Goal: Task Accomplishment & Management: Use online tool/utility

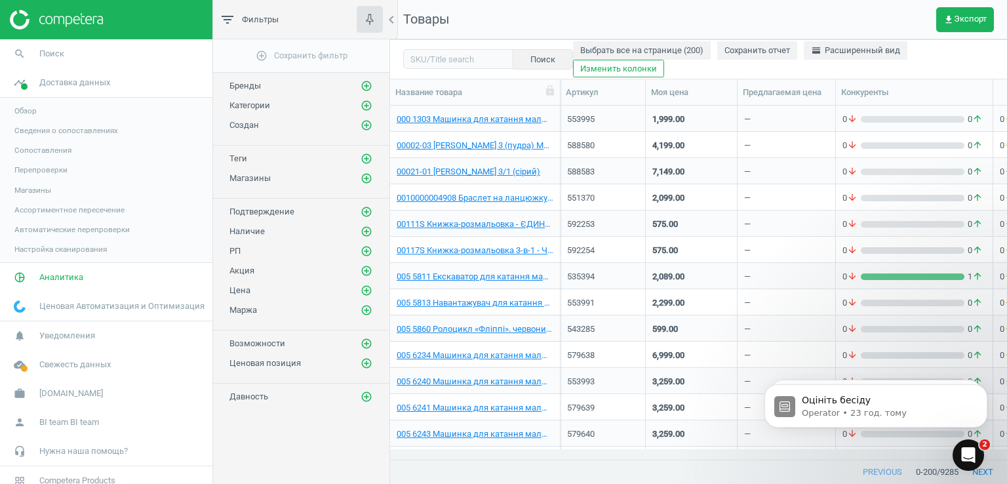
click at [24, 196] on link "Магазины" at bounding box center [106, 190] width 212 height 20
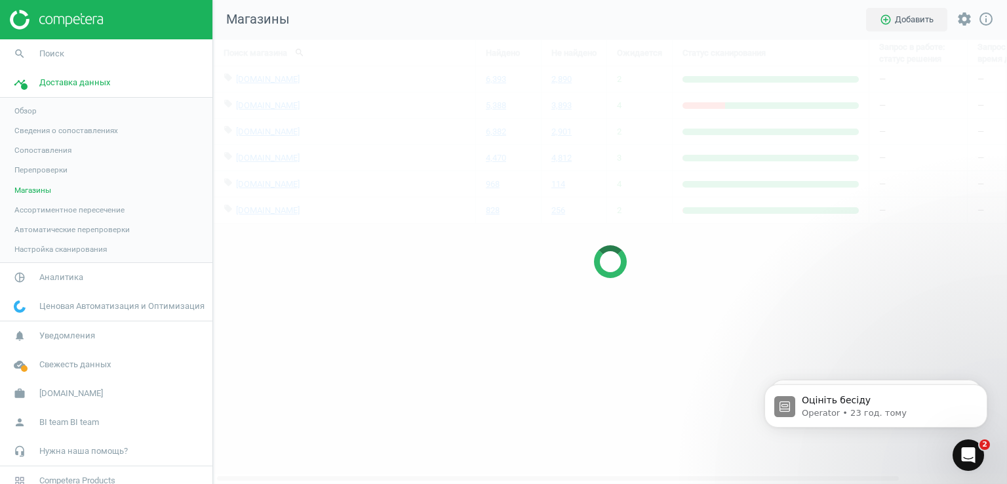
scroll to position [464, 814]
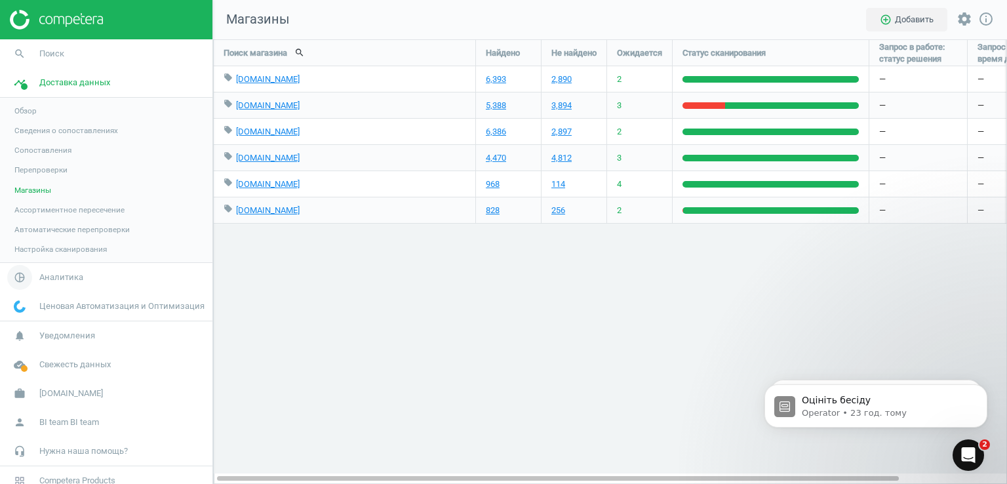
click at [54, 274] on span "Аналитика" at bounding box center [61, 277] width 44 height 12
click at [28, 157] on span "Товары" at bounding box center [28, 159] width 28 height 10
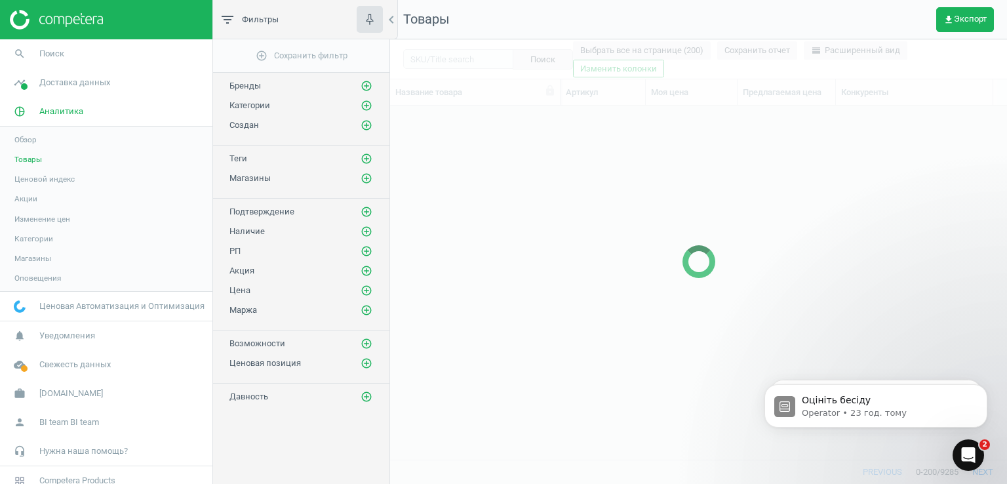
scroll to position [334, 607]
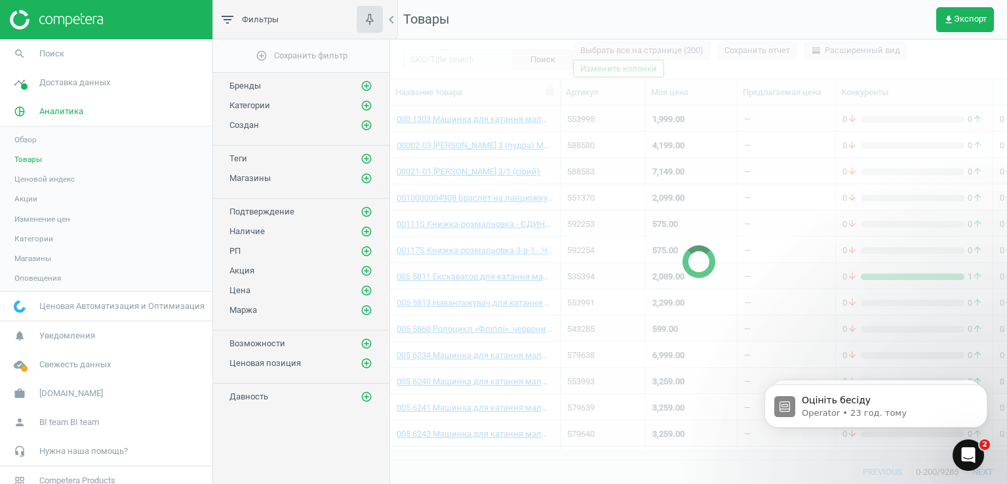
drag, startPoint x: 965, startPoint y: 474, endPoint x: 12, endPoint y: 19, distance: 1056.0
click at [965, 474] on div at bounding box center [698, 261] width 617 height 445
click at [963, 458] on icon "Відкрити програму для спілкування Intercom" at bounding box center [967, 454] width 22 height 22
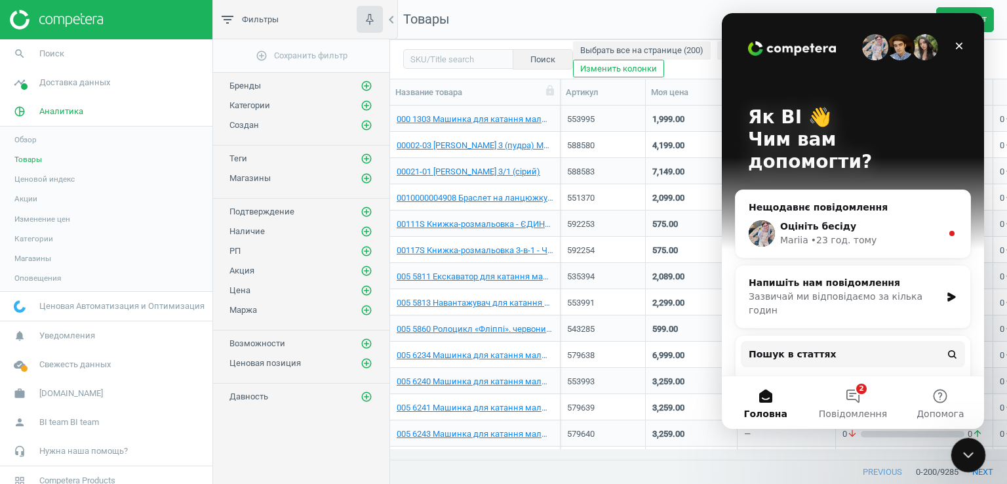
scroll to position [0, 0]
click at [860, 392] on button "2 Повідомлення" at bounding box center [852, 402] width 87 height 52
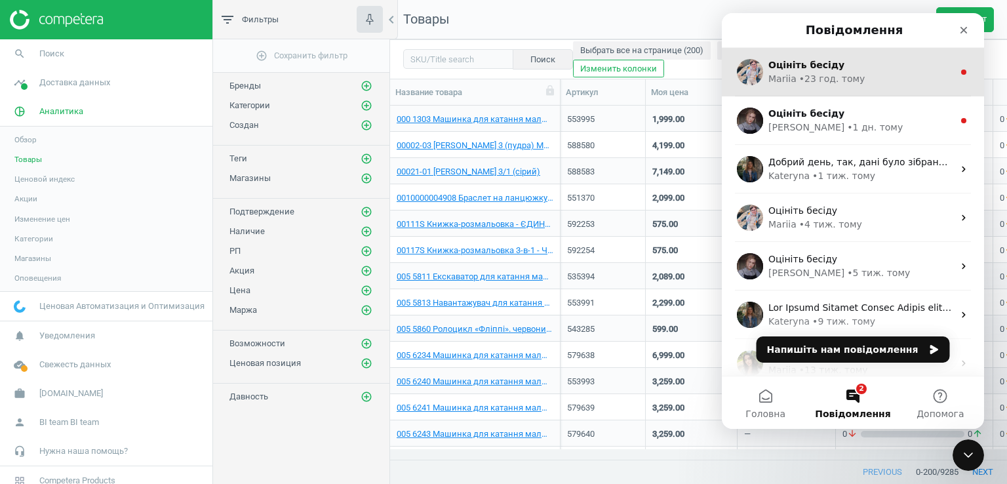
click at [833, 87] on div "Оцініть бесіду Mariia • 23 год. тому" at bounding box center [853, 72] width 262 height 49
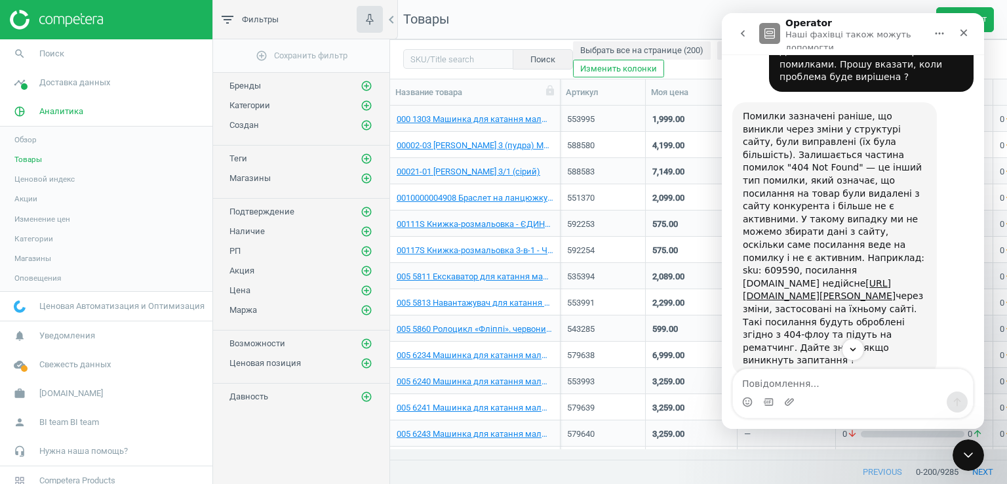
scroll to position [512, 0]
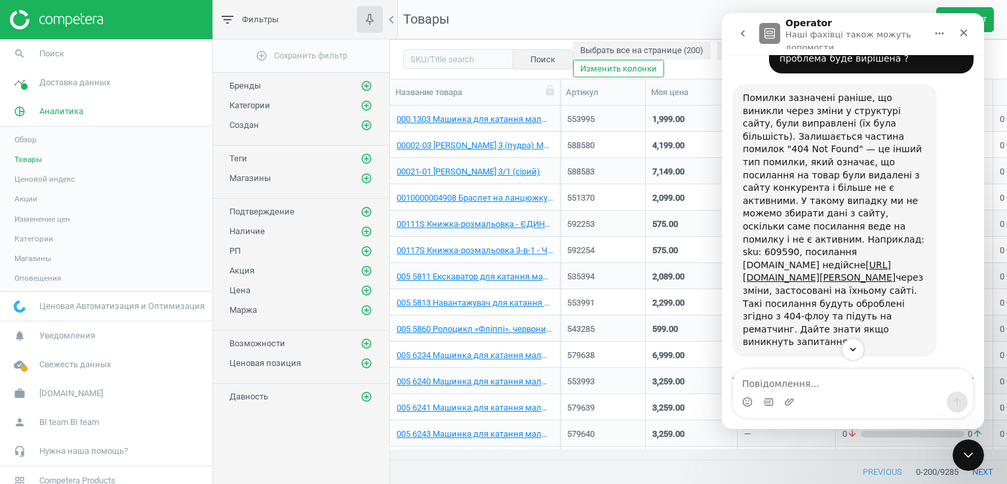
click at [649, 319] on div "599.00" at bounding box center [692, 328] width 92 height 26
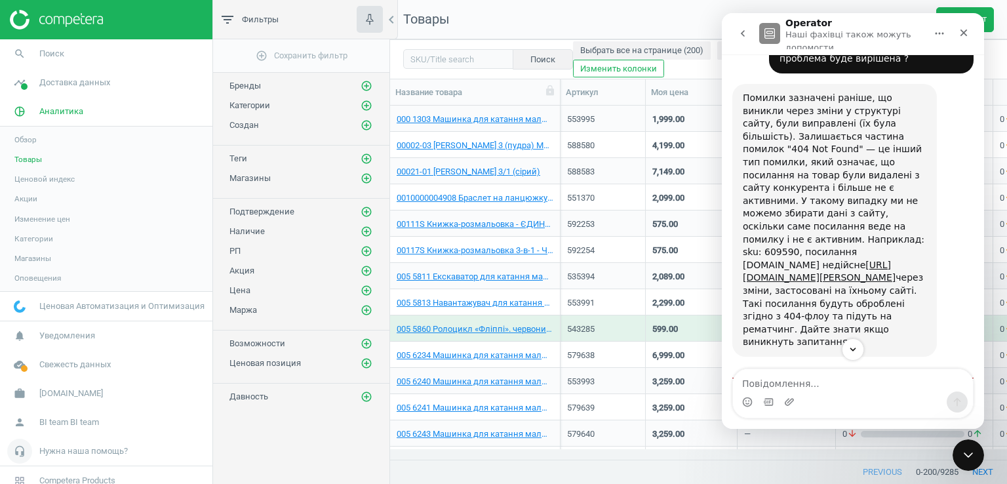
click at [198, 439] on link "headset_mic Нужна наша помощь?" at bounding box center [106, 451] width 212 height 29
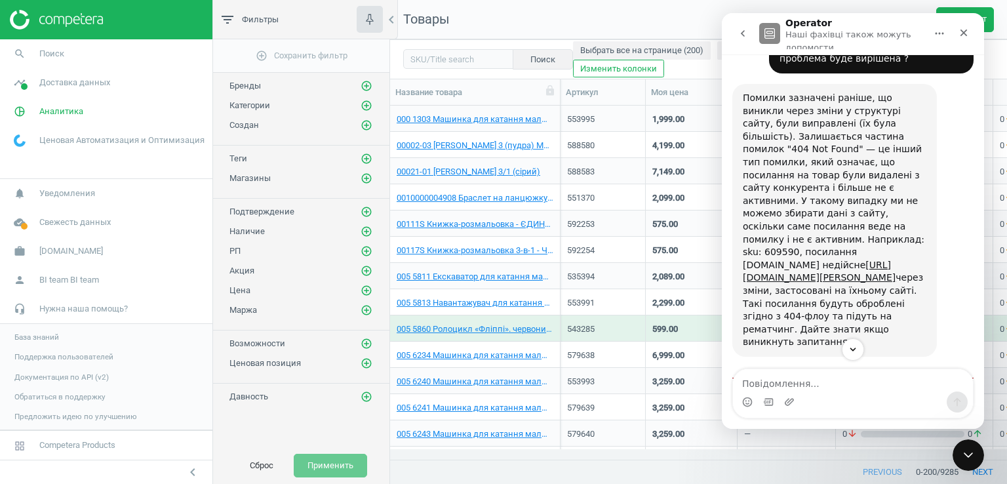
click at [245, 430] on div "add_circle_outline Сохранить фильтр Бренды add_circle_outline Категории add_cir…" at bounding box center [301, 243] width 176 height 408
click at [977, 448] on div "Закрити програму для спілкування Intercom" at bounding box center [966, 452] width 31 height 31
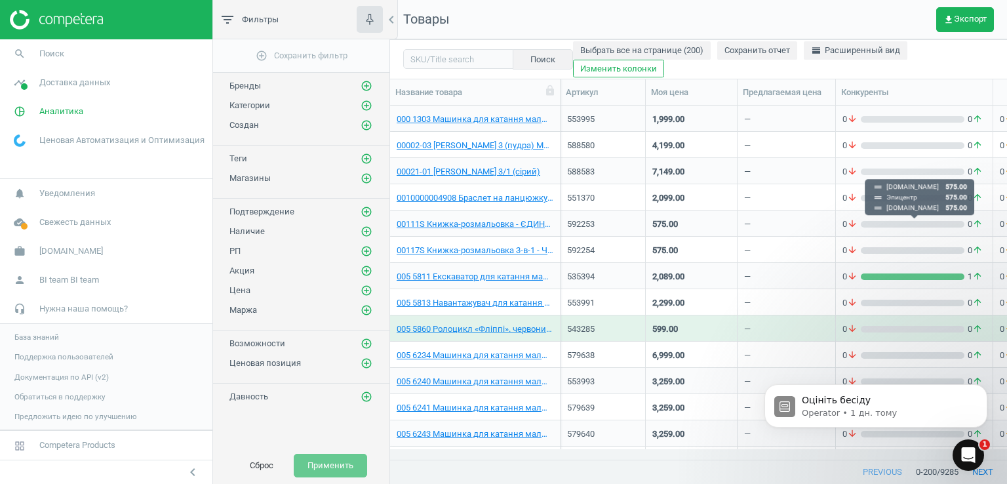
scroll to position [0, 0]
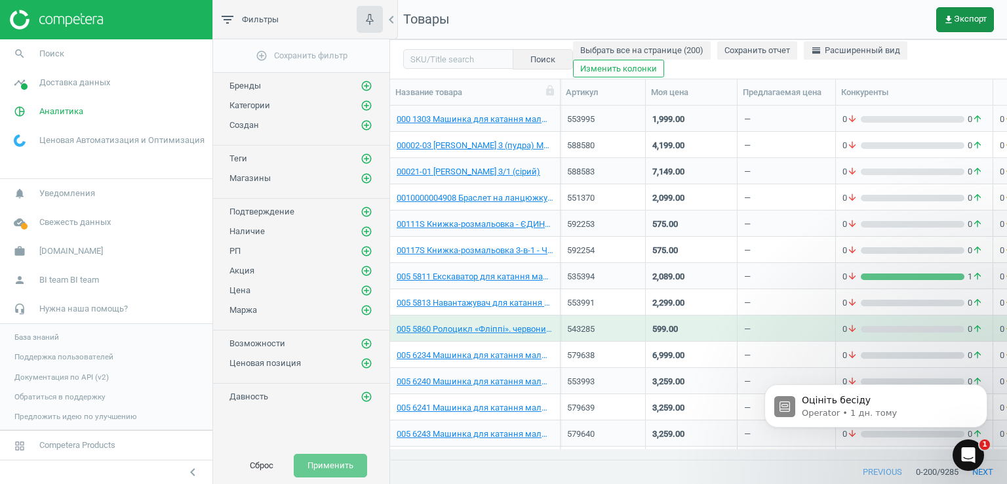
click at [958, 26] on button "get_app Экспорт" at bounding box center [965, 19] width 58 height 25
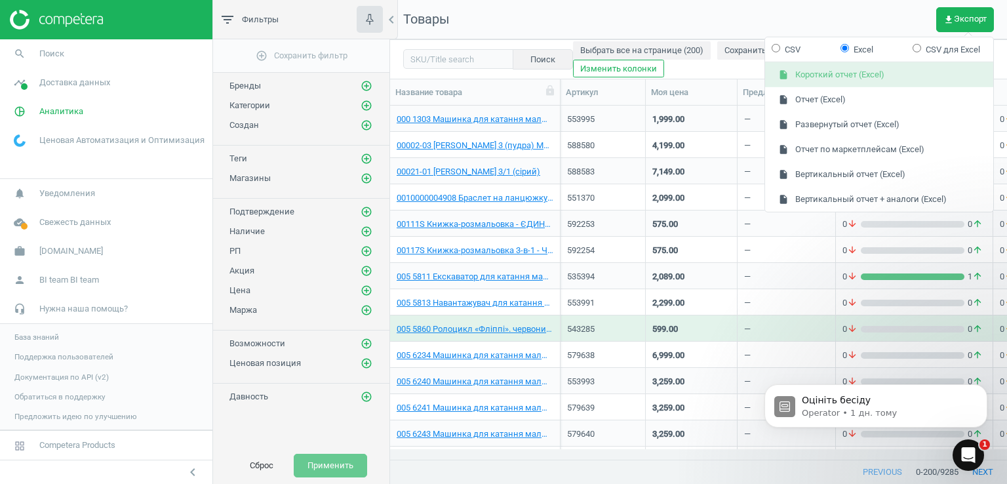
click at [866, 74] on button "insert_drive_file Короткий отчет (Excel)" at bounding box center [879, 74] width 228 height 25
